Goal: Task Accomplishment & Management: Use online tool/utility

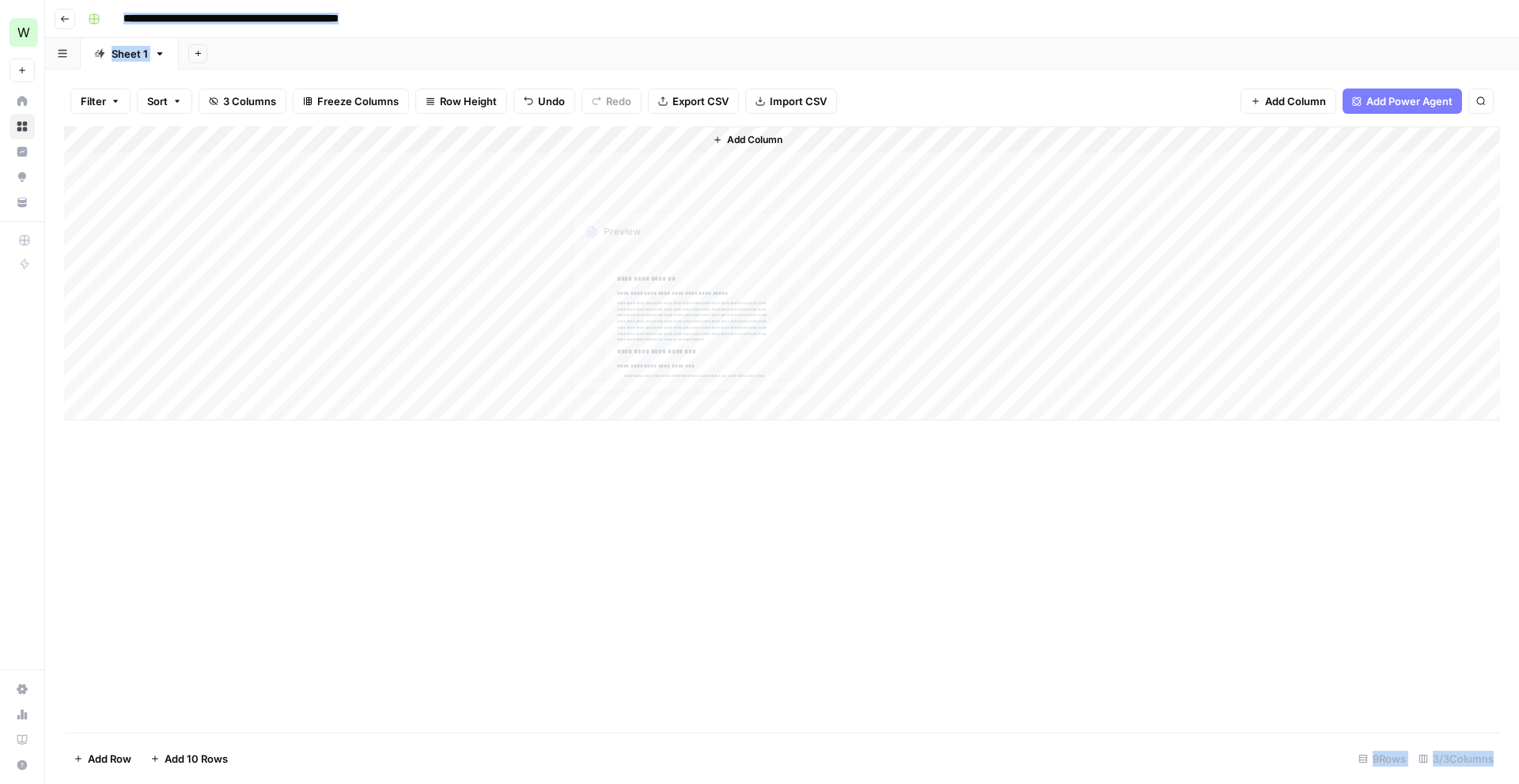
click at [636, 165] on div "Add Column" at bounding box center [782, 274] width 1436 height 294
click at [636, 165] on div "Add Column" at bounding box center [782, 274] width 1436 height 294
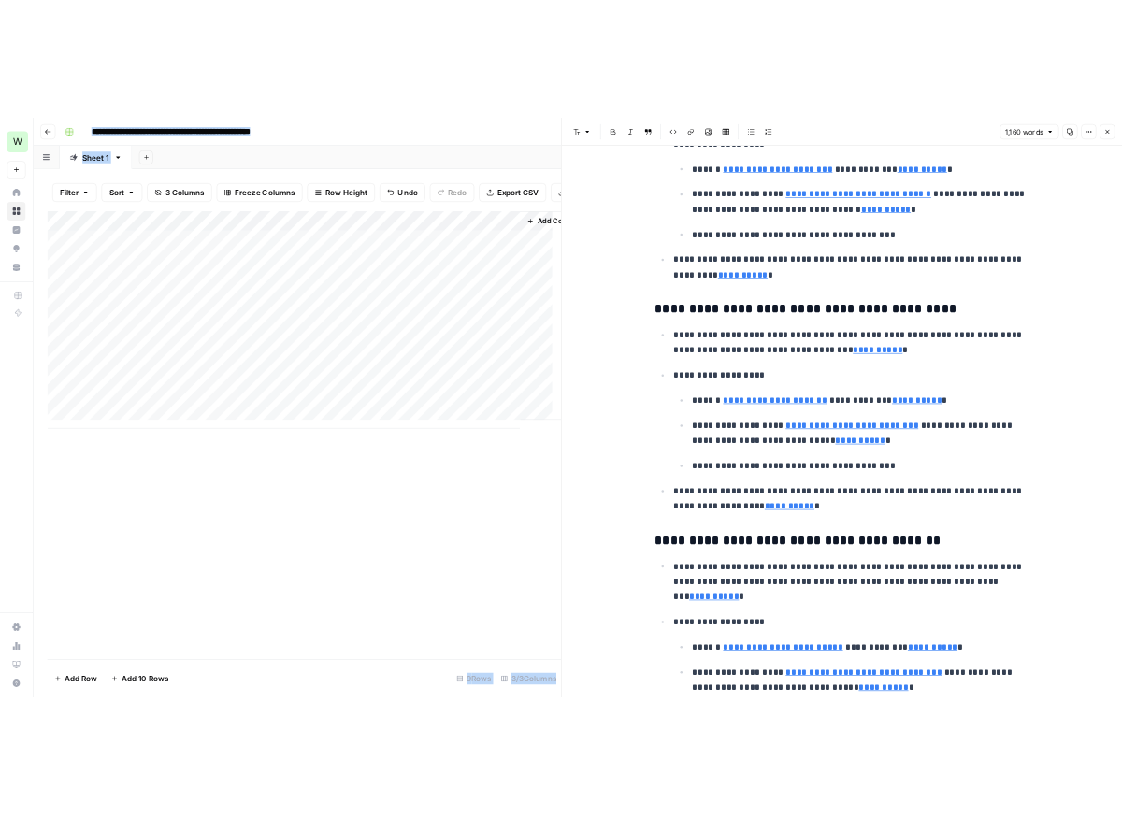
scroll to position [2367, 0]
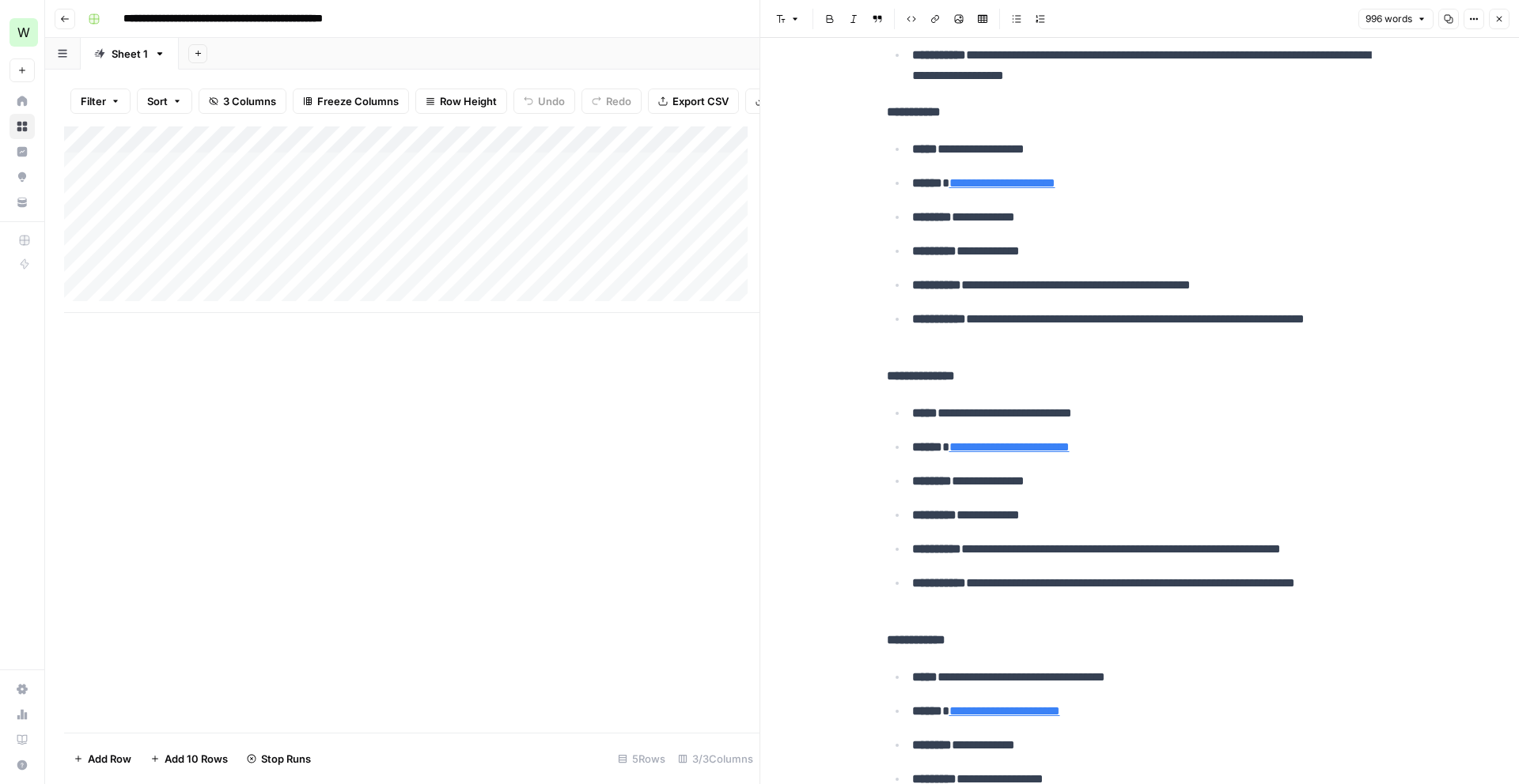
scroll to position [1835, 0]
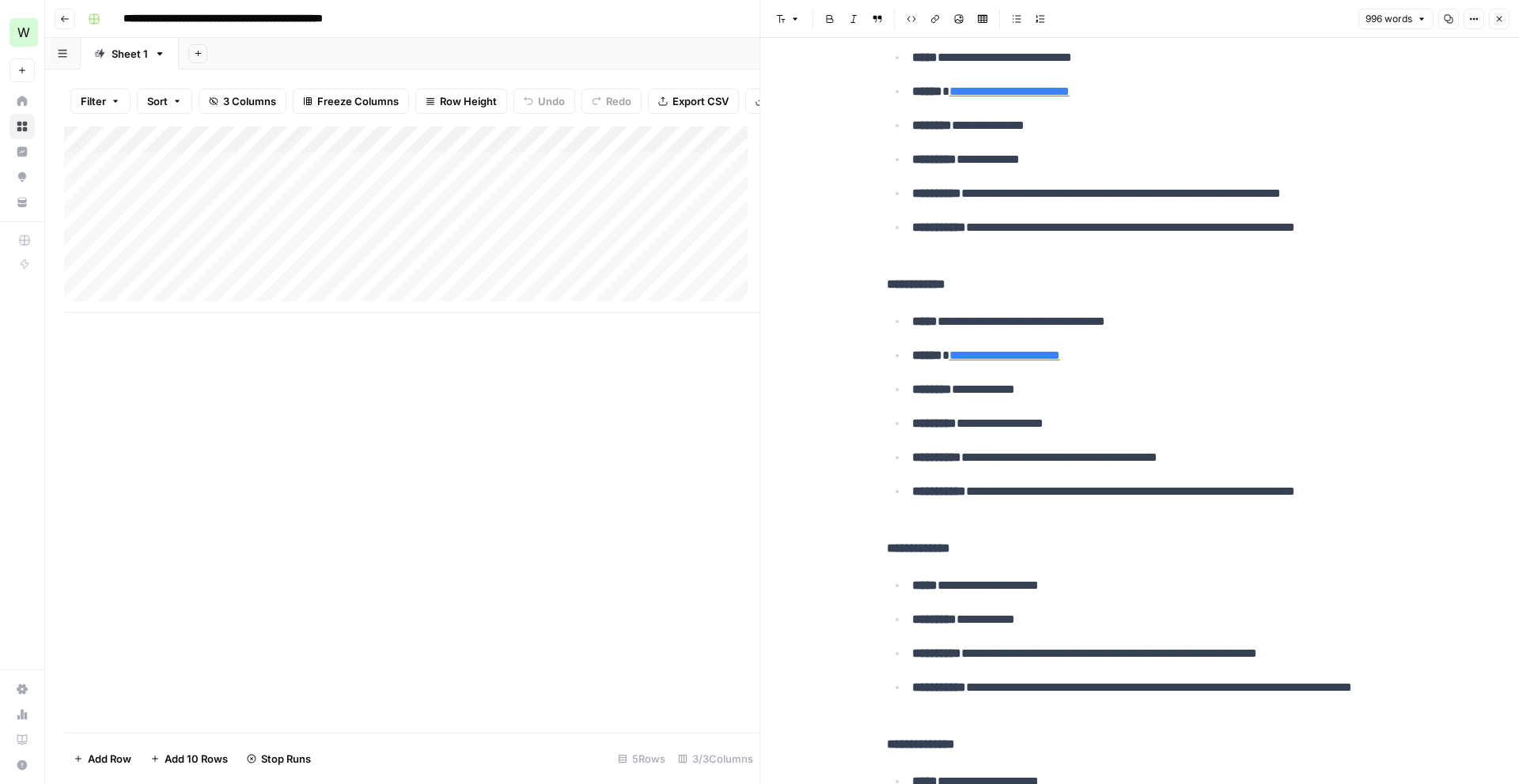
click at [554, 515] on div "Add Column" at bounding box center [412, 430] width 696 height 606
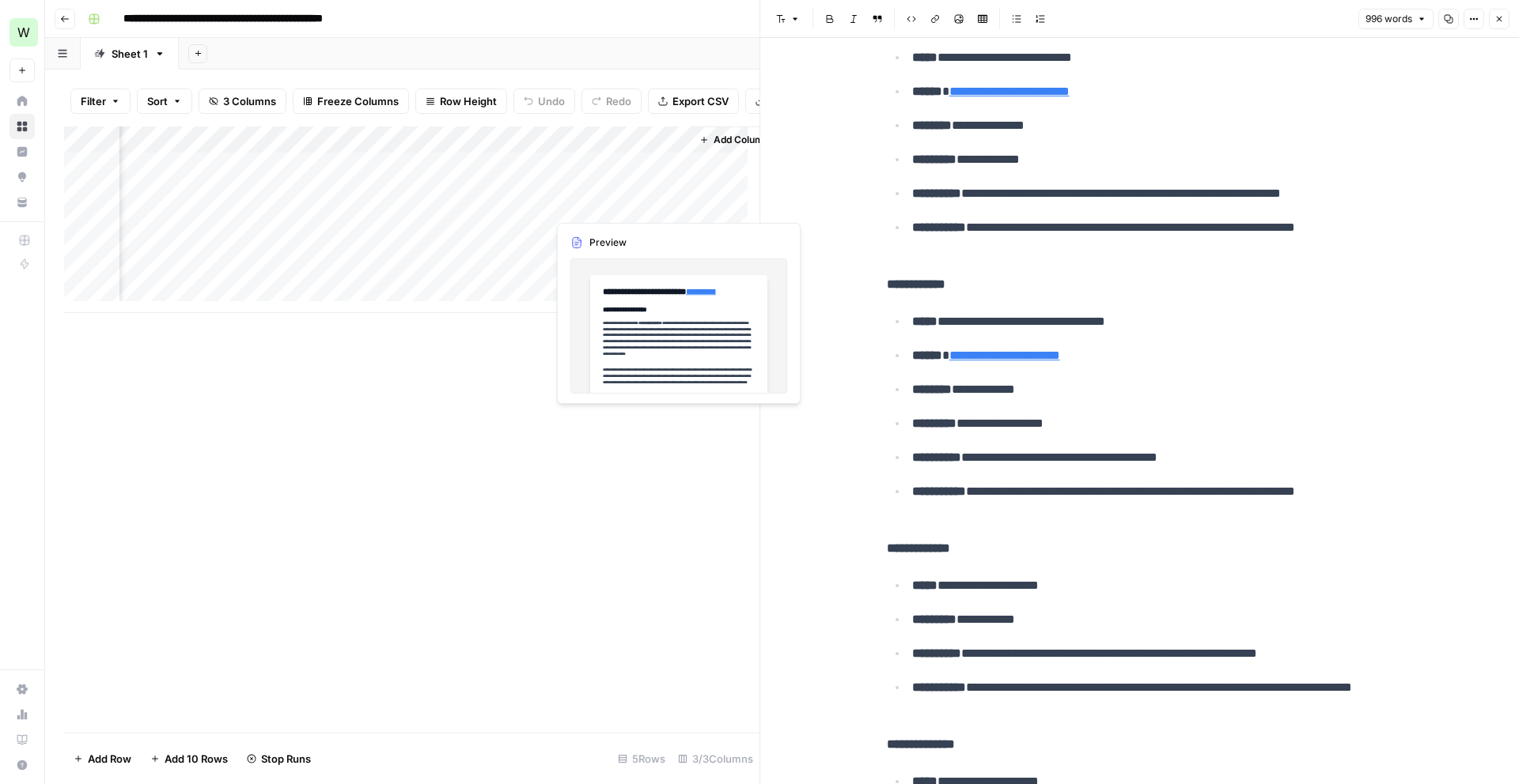
click at [624, 196] on div "Add Column" at bounding box center [412, 220] width 696 height 187
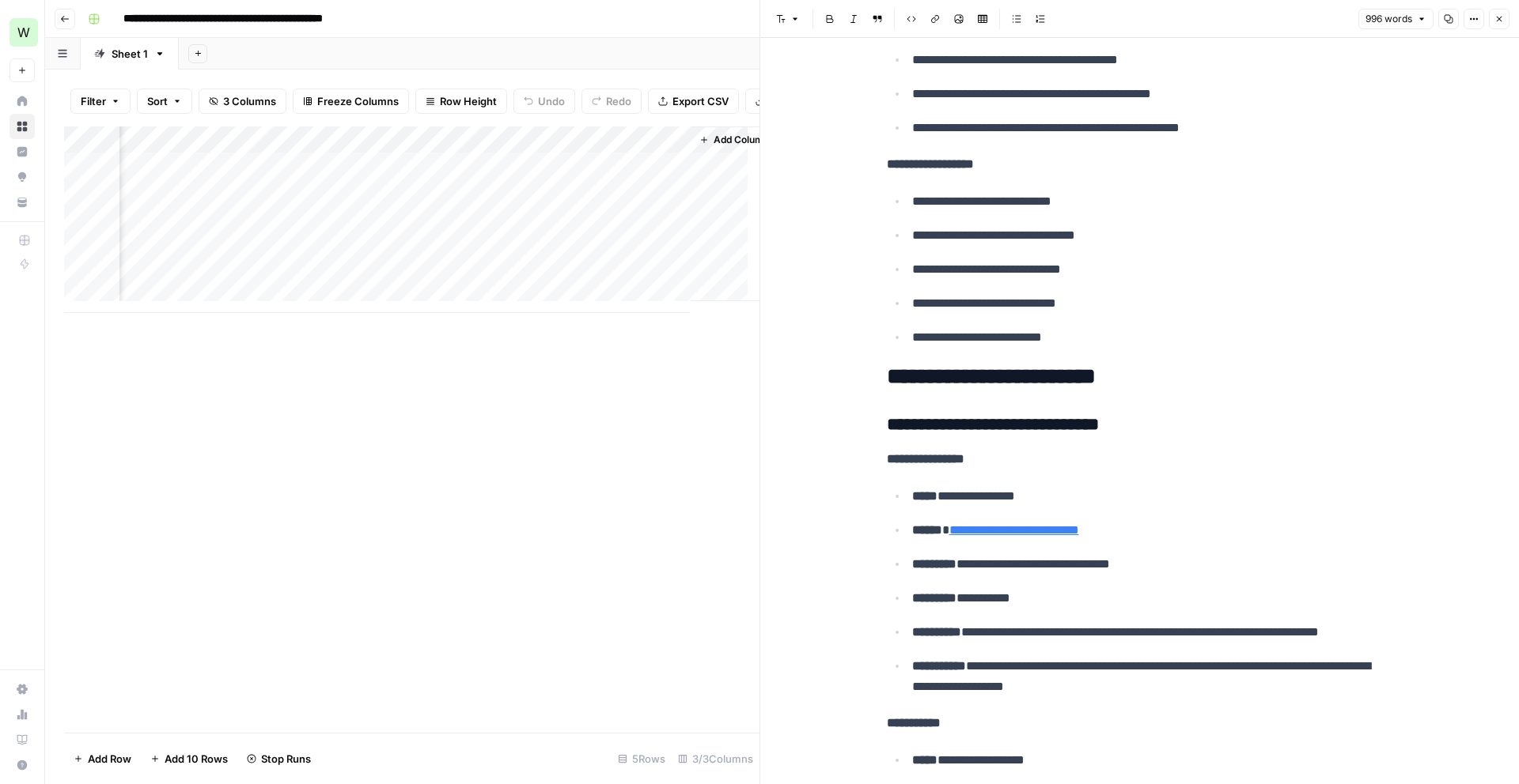
scroll to position [950, 0]
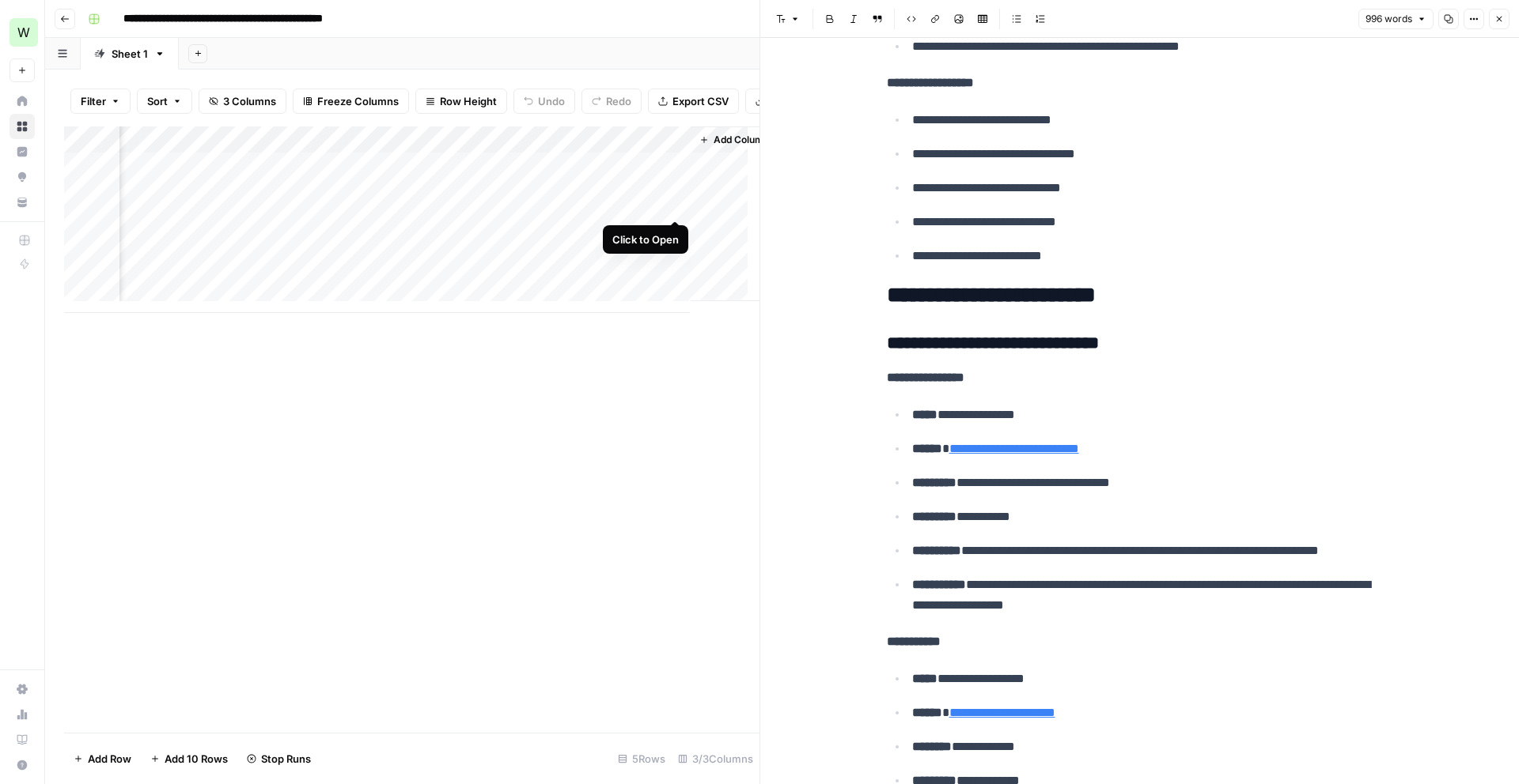
click at [679, 202] on div "Add Column" at bounding box center [412, 220] width 696 height 187
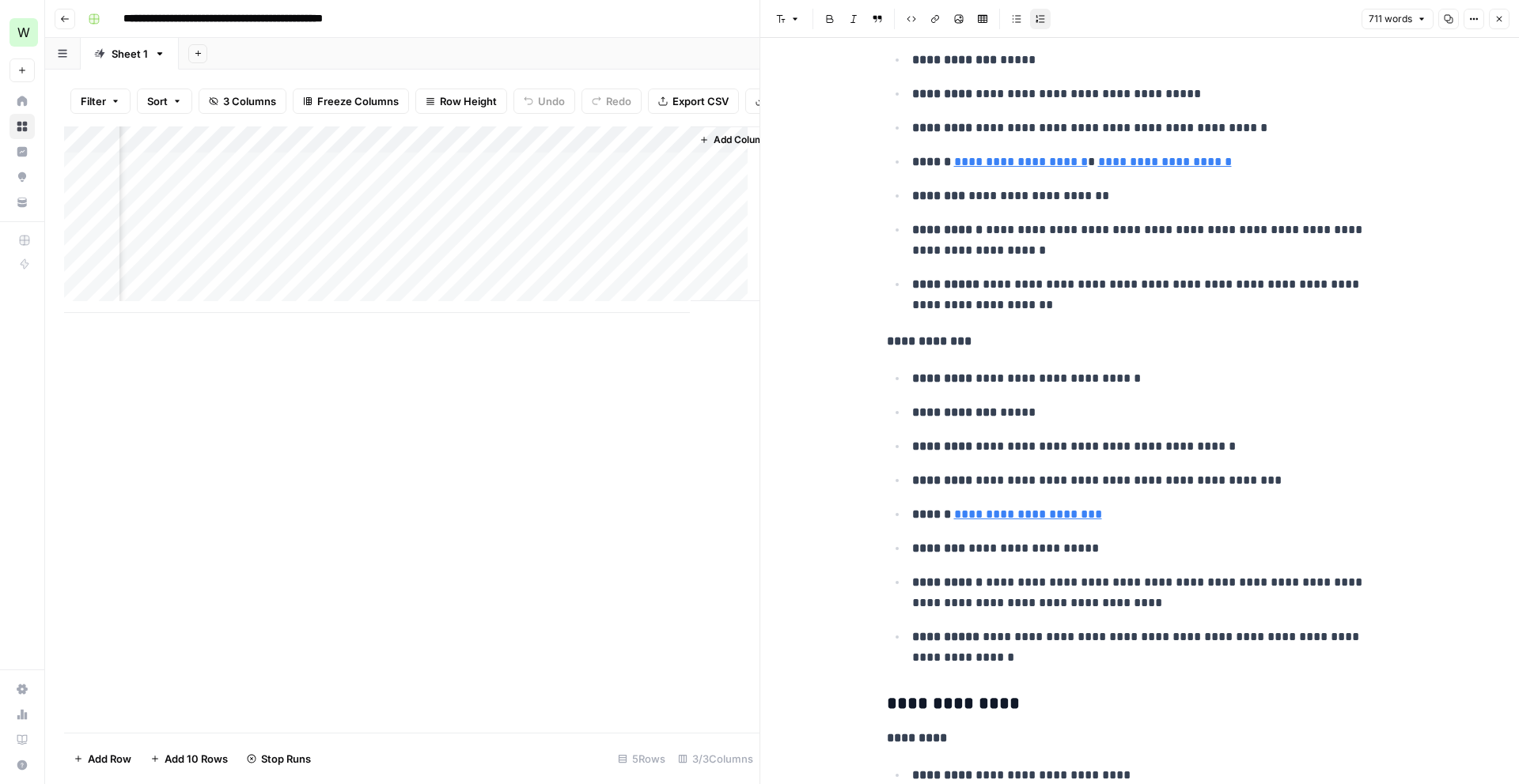
scroll to position [1468, 0]
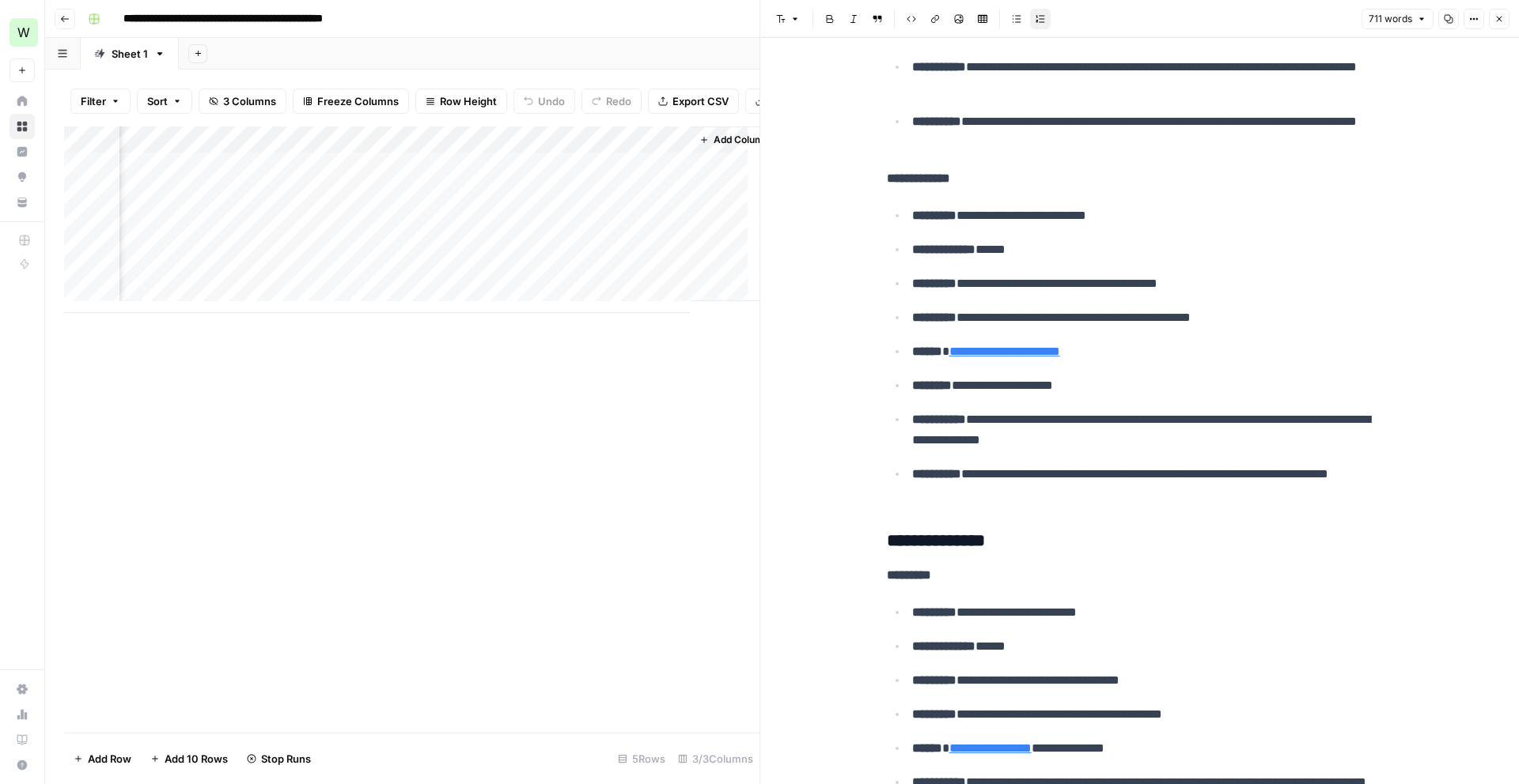
click at [674, 262] on div "Add Column" at bounding box center [412, 220] width 696 height 187
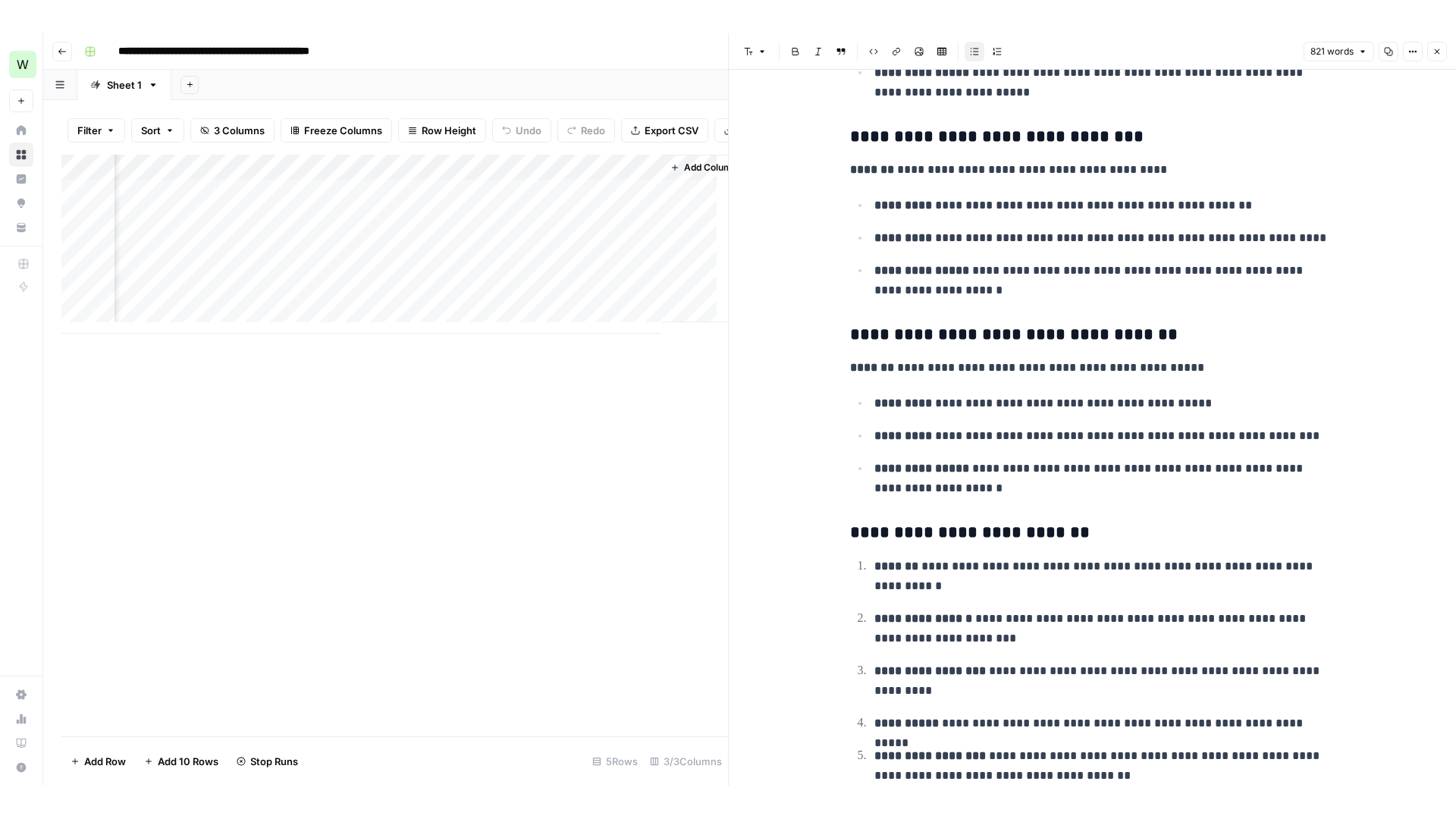
scroll to position [4034, 0]
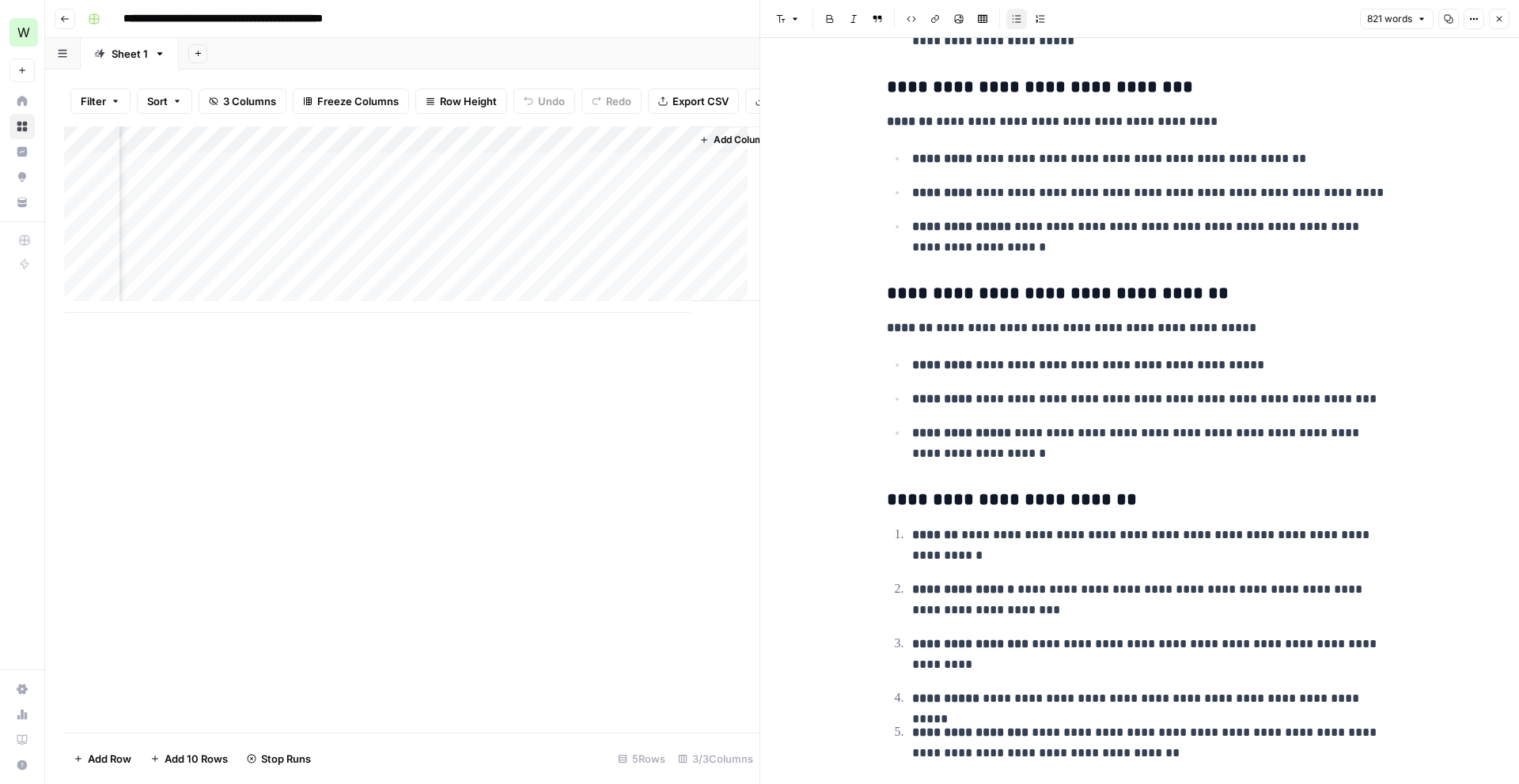
click at [596, 287] on div "Add Column" at bounding box center [412, 220] width 696 height 187
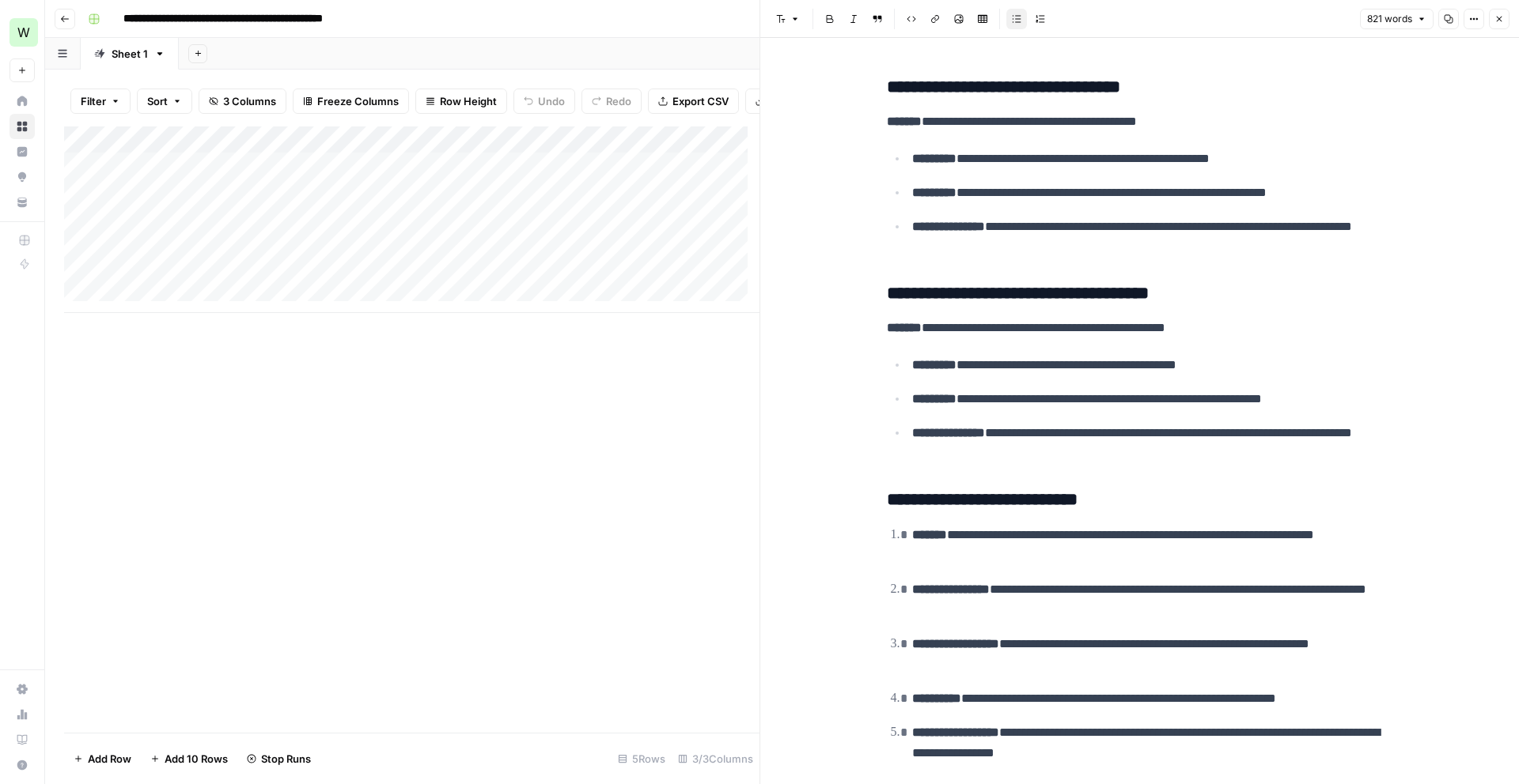
scroll to position [12, 0]
click at [183, 293] on div "Add Column" at bounding box center [412, 220] width 696 height 187
click at [164, 324] on div "Add Column" at bounding box center [412, 233] width 696 height 213
click at [162, 351] on div "Add Column" at bounding box center [412, 247] width 696 height 240
click at [165, 381] on div "Add Column" at bounding box center [412, 260] width 696 height 267
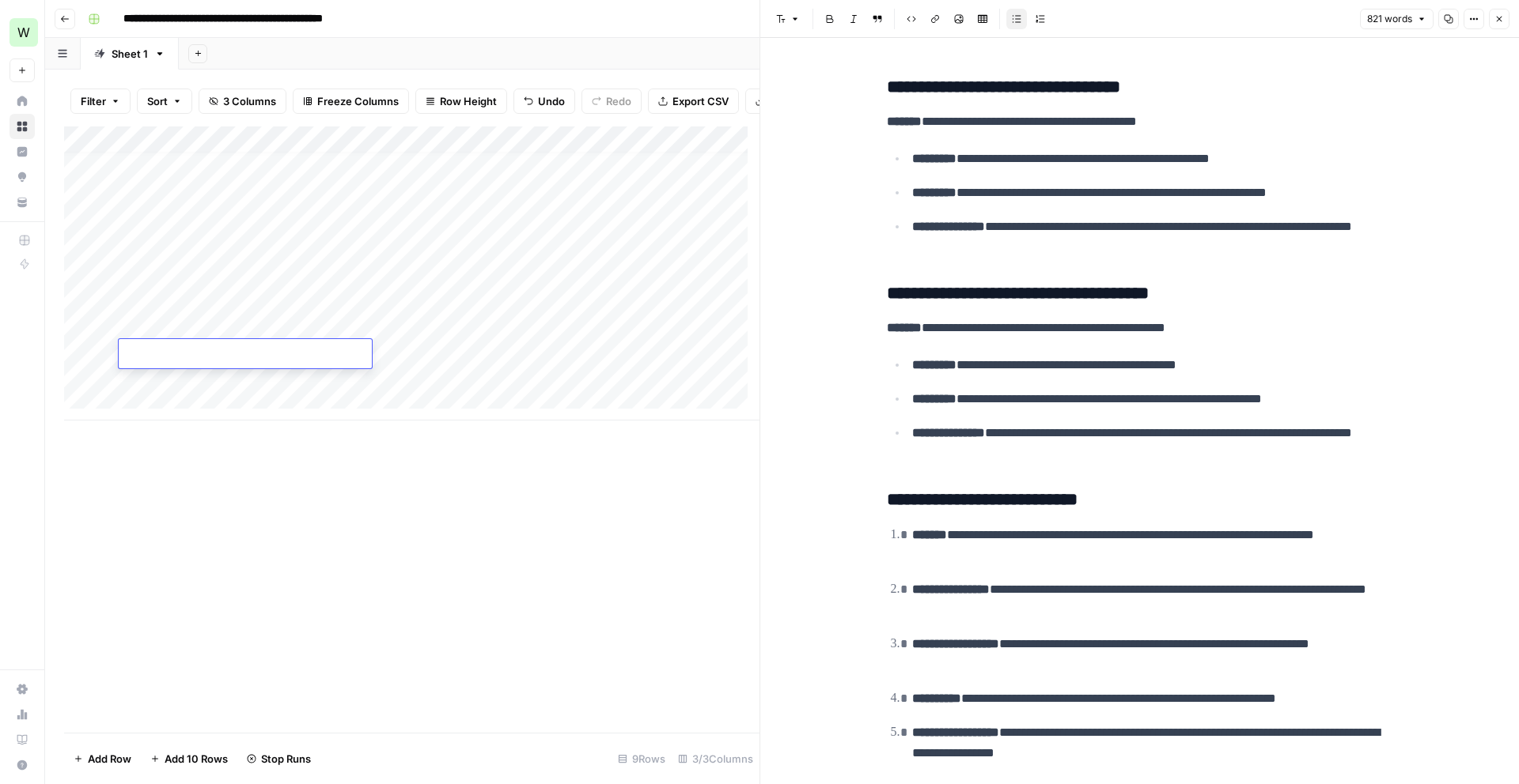
click at [176, 406] on div "Add Column" at bounding box center [412, 274] width 696 height 294
click at [202, 304] on div "Add Column" at bounding box center [412, 288] width 696 height 321
click at [408, 300] on div "Add Column" at bounding box center [412, 288] width 696 height 321
click at [689, 299] on div "Add Column" at bounding box center [412, 288] width 696 height 321
click at [713, 304] on div "Add Column" at bounding box center [412, 288] width 696 height 321
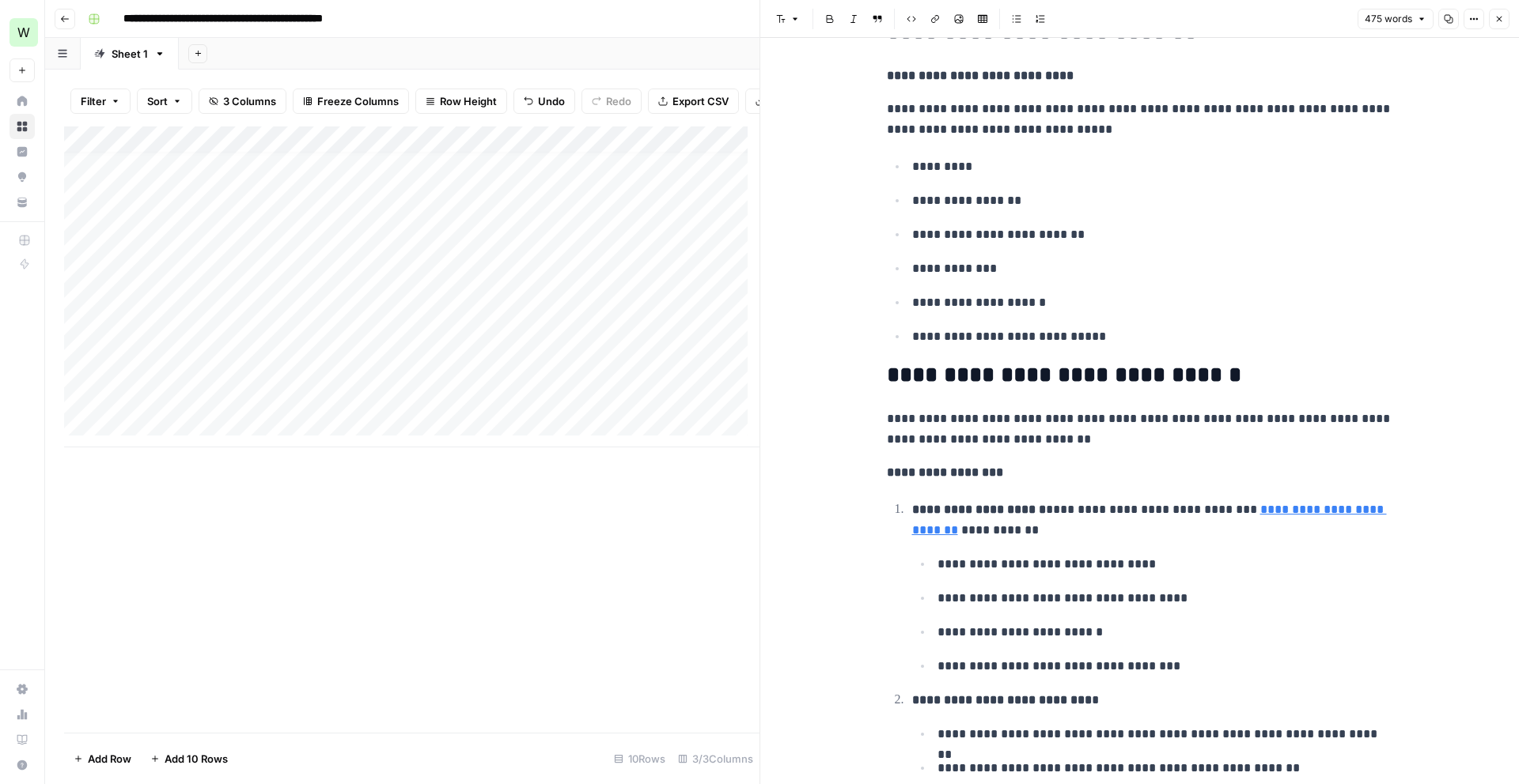
scroll to position [1278, 0]
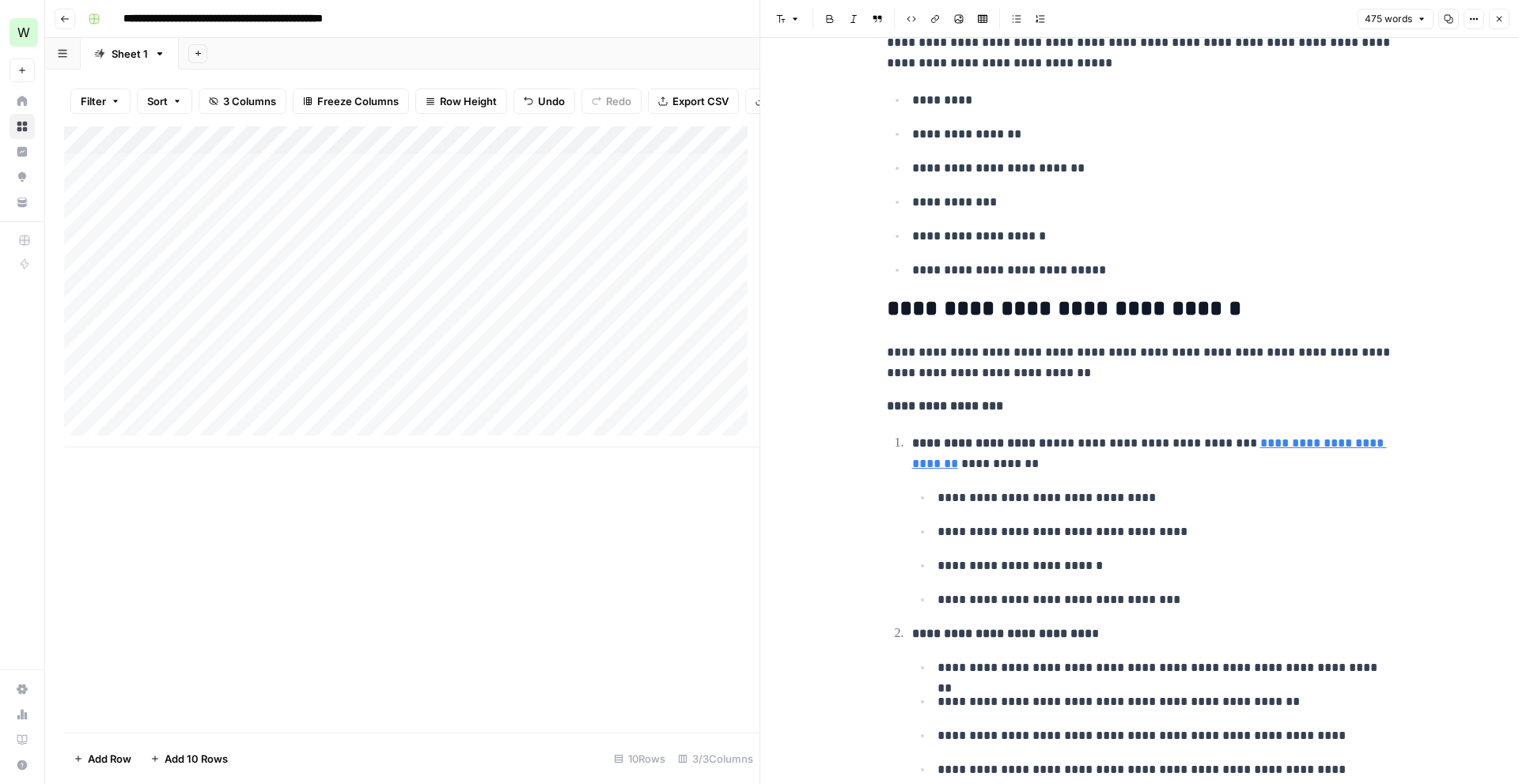
click at [214, 335] on div "Add Column" at bounding box center [412, 288] width 696 height 321
click at [430, 326] on div "Add Column" at bounding box center [412, 288] width 696 height 321
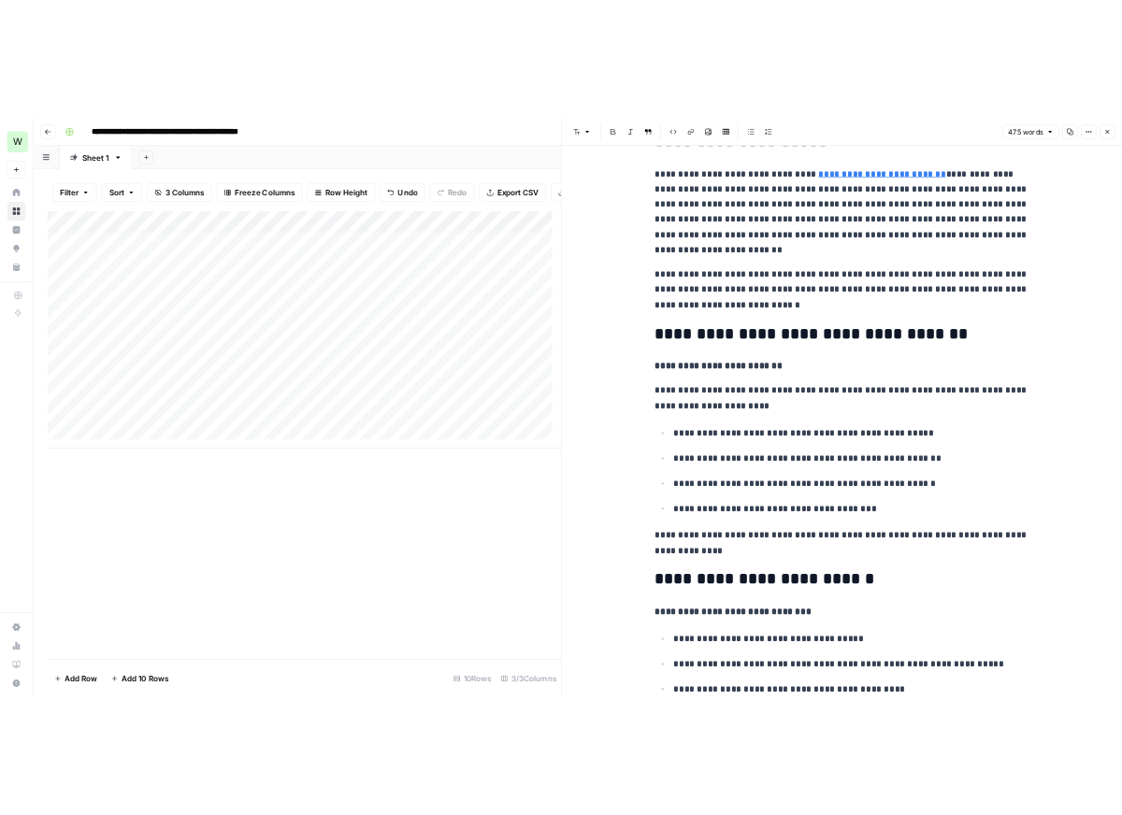
scroll to position [0, 0]
